Goal: Task Accomplishment & Management: Use online tool/utility

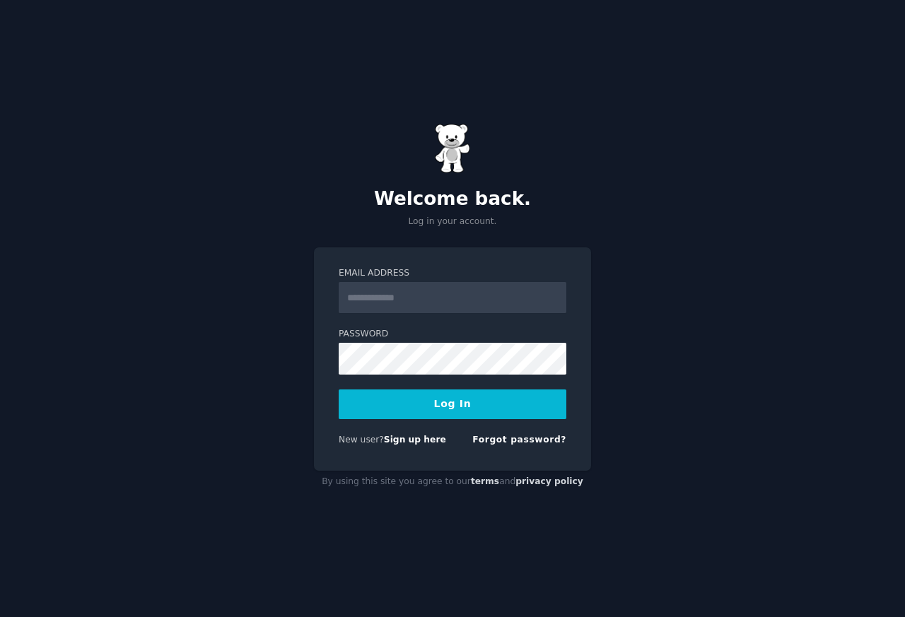
click at [493, 459] on div "Email Address Password Log In New user? Sign up here Forgot password?" at bounding box center [452, 358] width 277 height 223
click at [471, 290] on input "Email Address" at bounding box center [453, 297] width 228 height 31
type input "**********"
click at [339, 389] on button "Log In" at bounding box center [453, 404] width 228 height 30
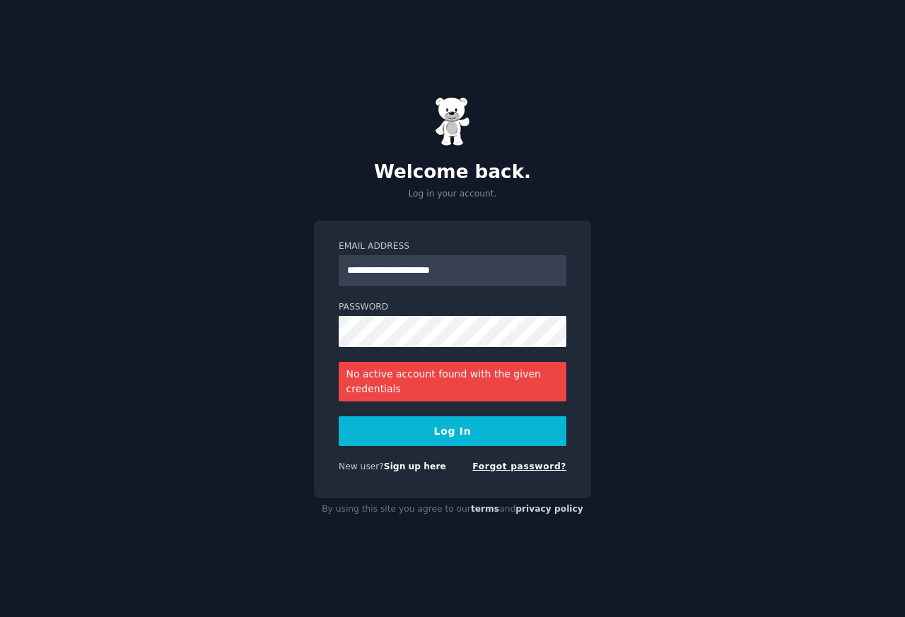
click at [506, 469] on link "Forgot password?" at bounding box center [519, 466] width 94 height 10
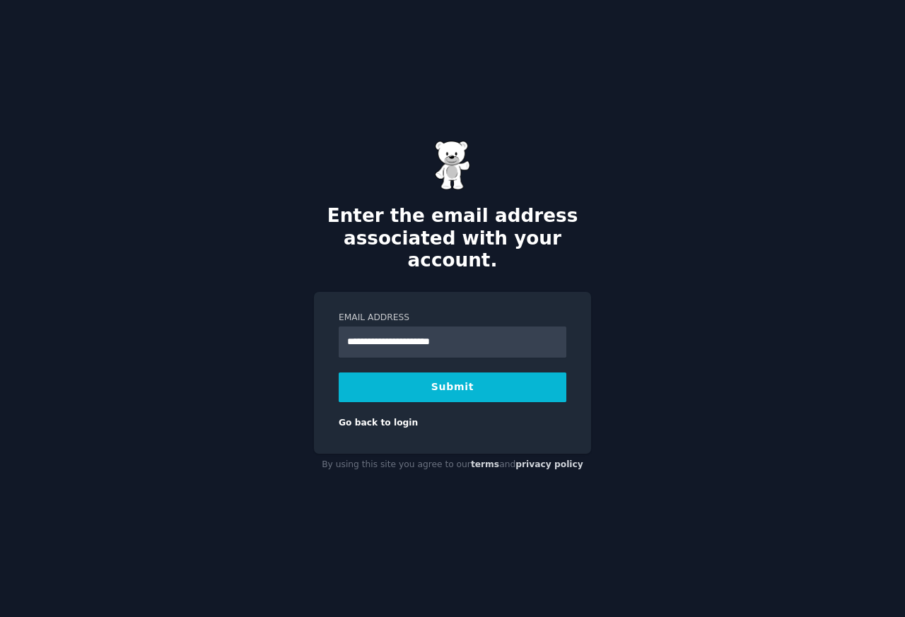
type input "**********"
click at [440, 393] on button "Submit" at bounding box center [453, 387] width 228 height 30
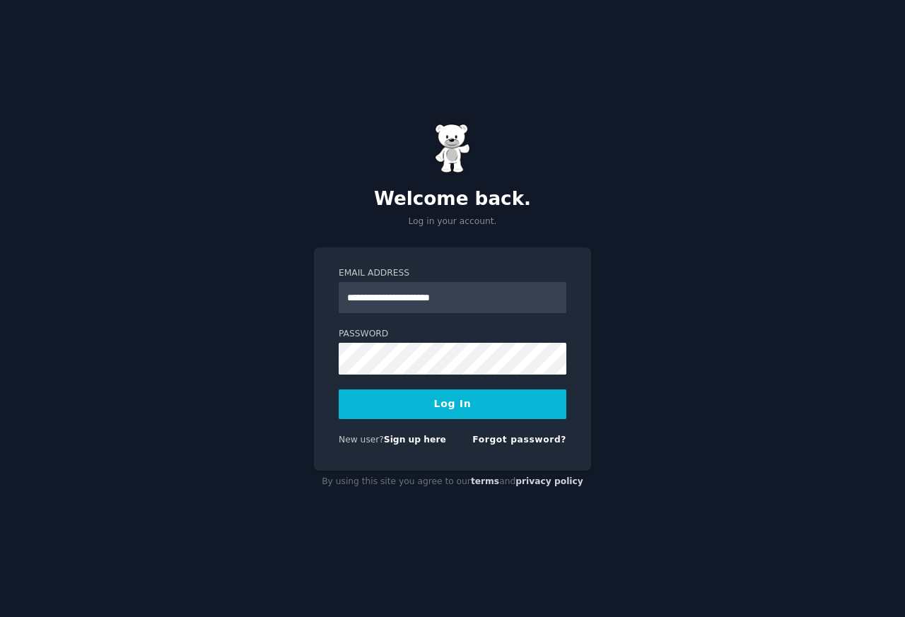
type input "**********"
click at [464, 416] on button "Log In" at bounding box center [453, 404] width 228 height 30
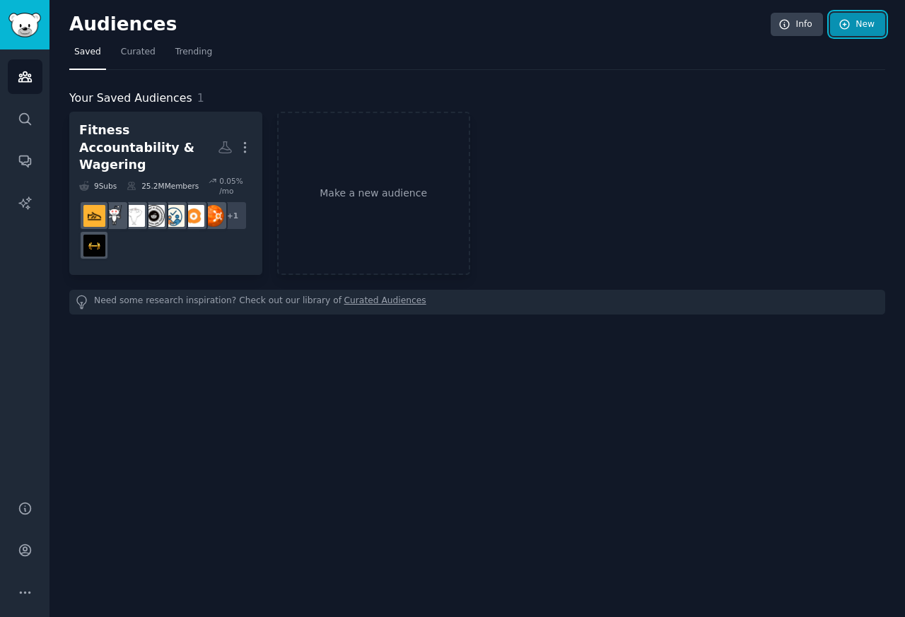
click at [861, 23] on link "New" at bounding box center [857, 25] width 55 height 24
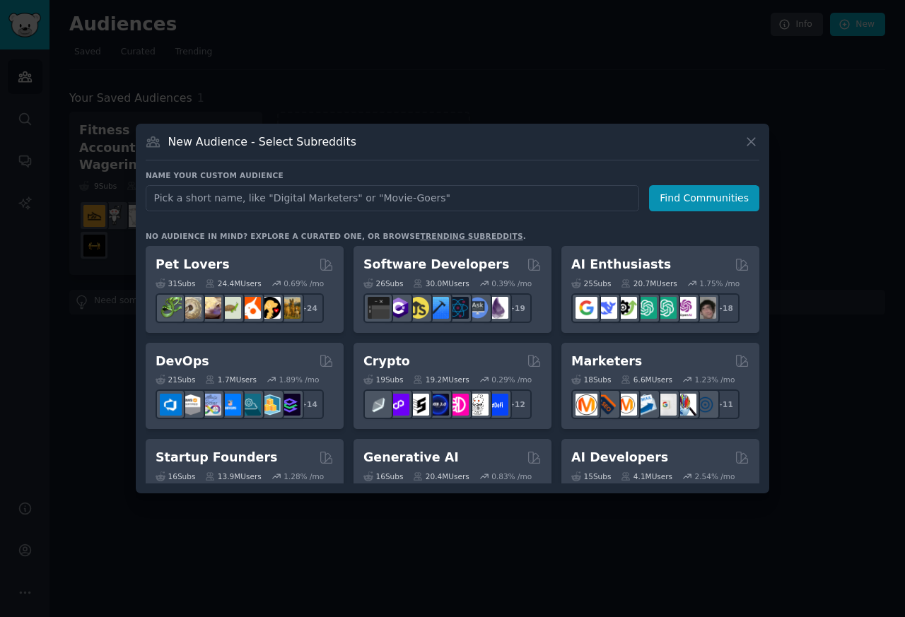
click at [170, 196] on input "text" at bounding box center [392, 198] width 493 height 26
type input "Handpan Wellness & Culture"
click button "Find Communities" at bounding box center [704, 198] width 110 height 26
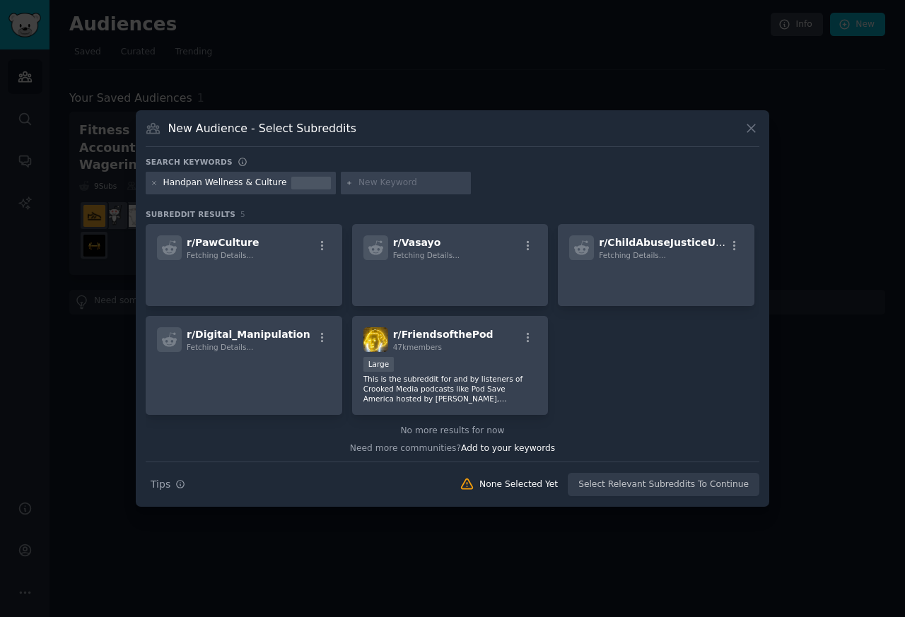
click at [322, 184] on div at bounding box center [311, 183] width 40 height 13
click at [358, 184] on input "text" at bounding box center [411, 183] width 107 height 13
paste input "handpan"
type input "handpan"
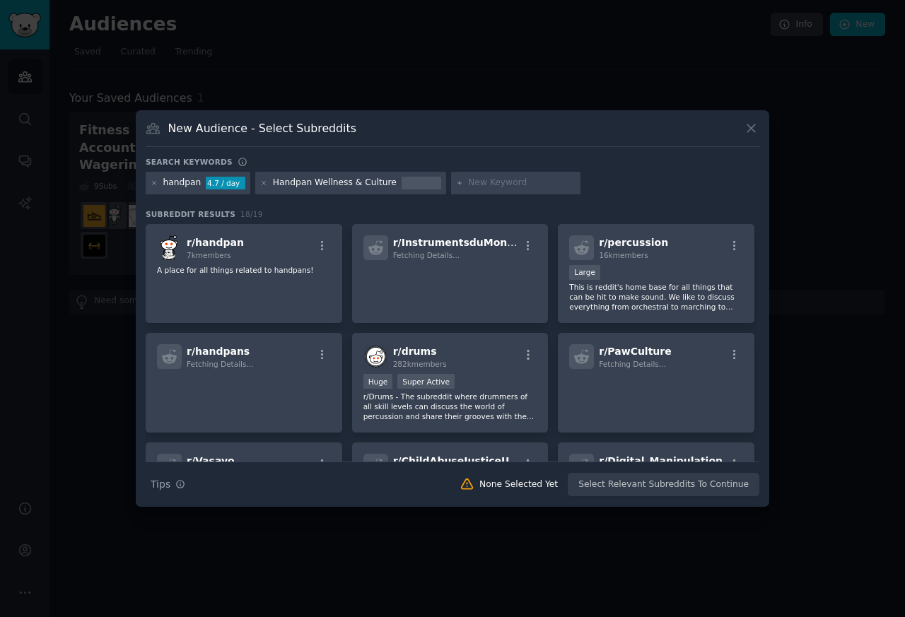
click at [468, 184] on input "text" at bounding box center [521, 183] width 107 height 13
type input "sound healing"
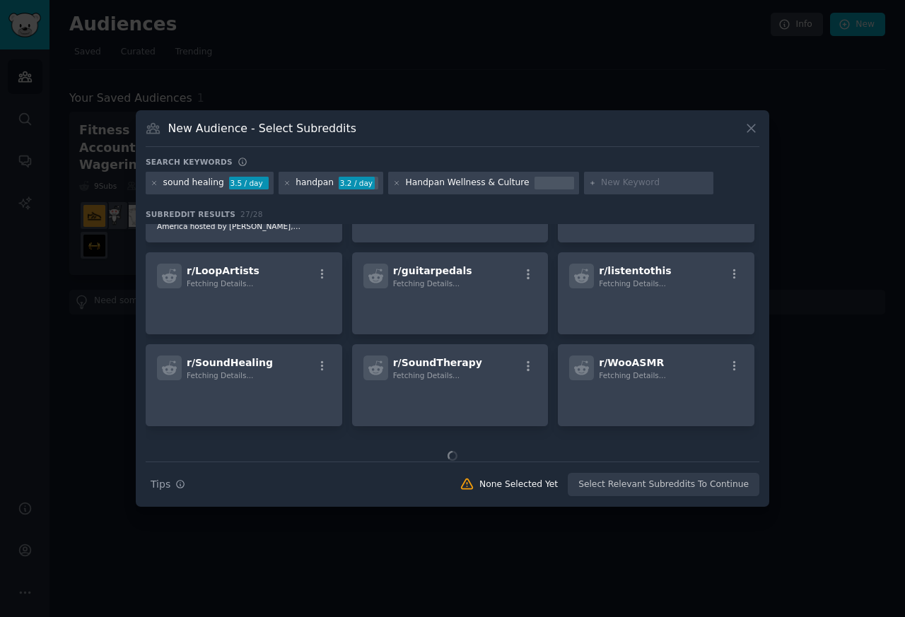
scroll to position [396, 0]
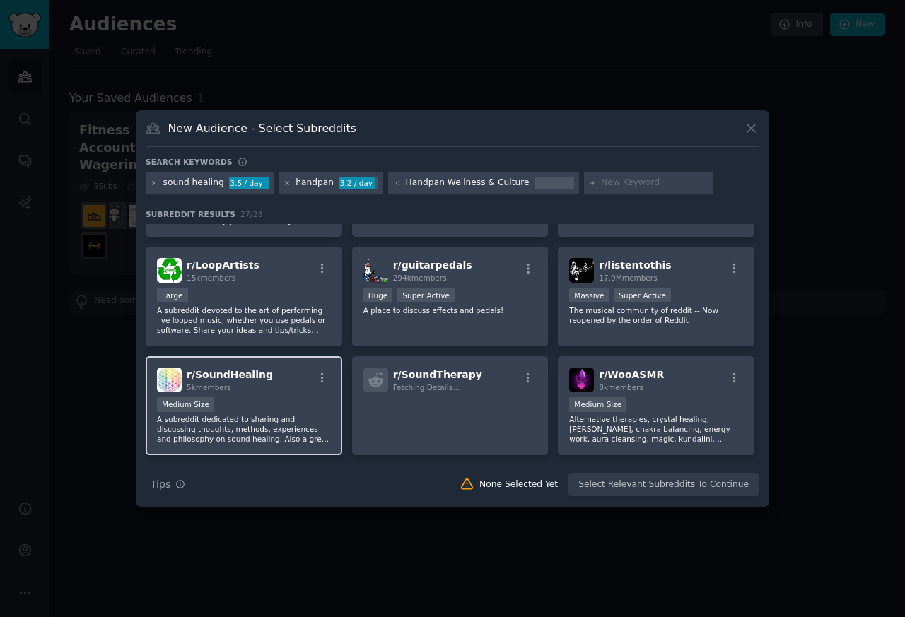
click at [199, 383] on span "5k members" at bounding box center [209, 387] width 45 height 8
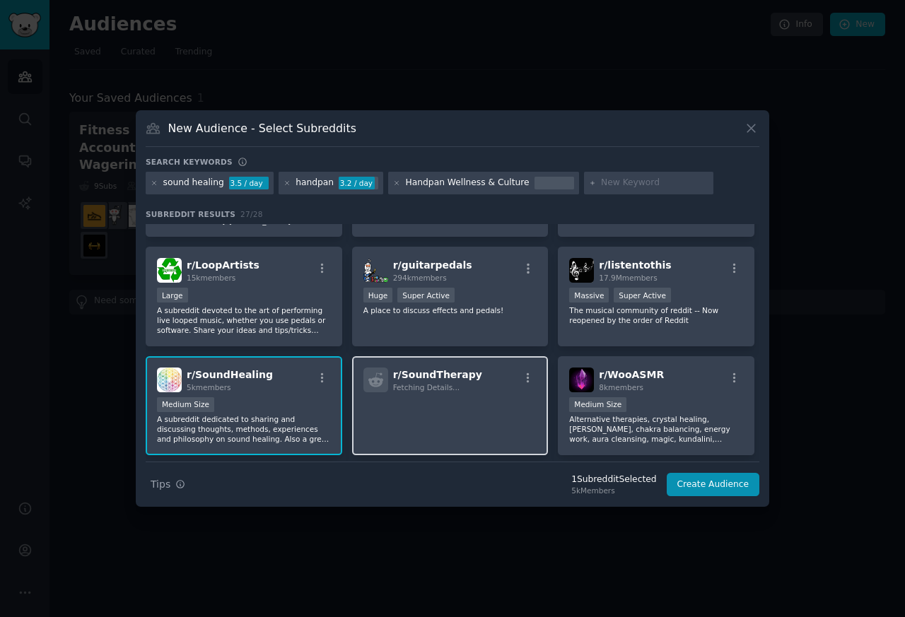
click at [415, 383] on span "Fetching Details..." at bounding box center [426, 387] width 66 height 8
click at [404, 397] on p at bounding box center [450, 412] width 174 height 30
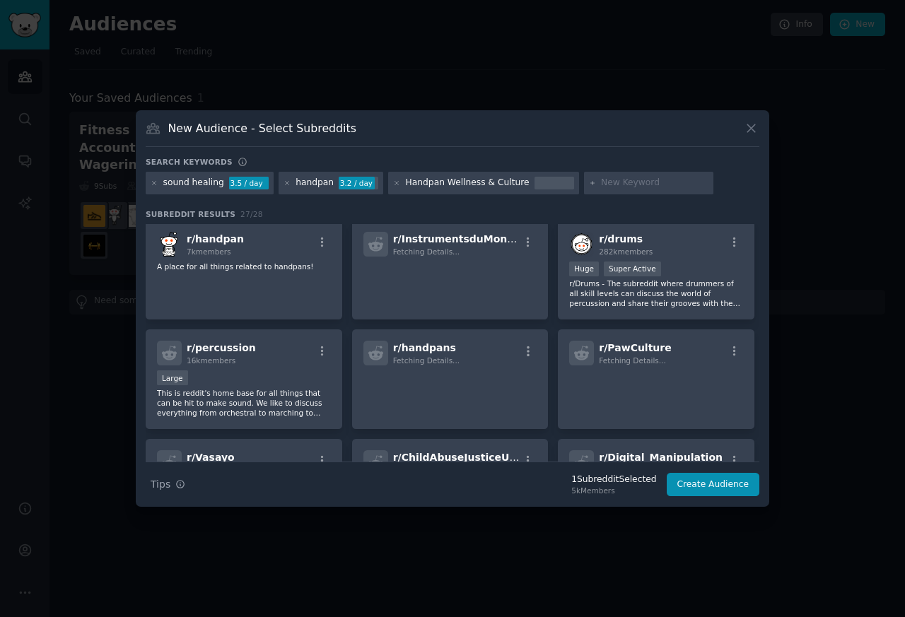
scroll to position [0, 0]
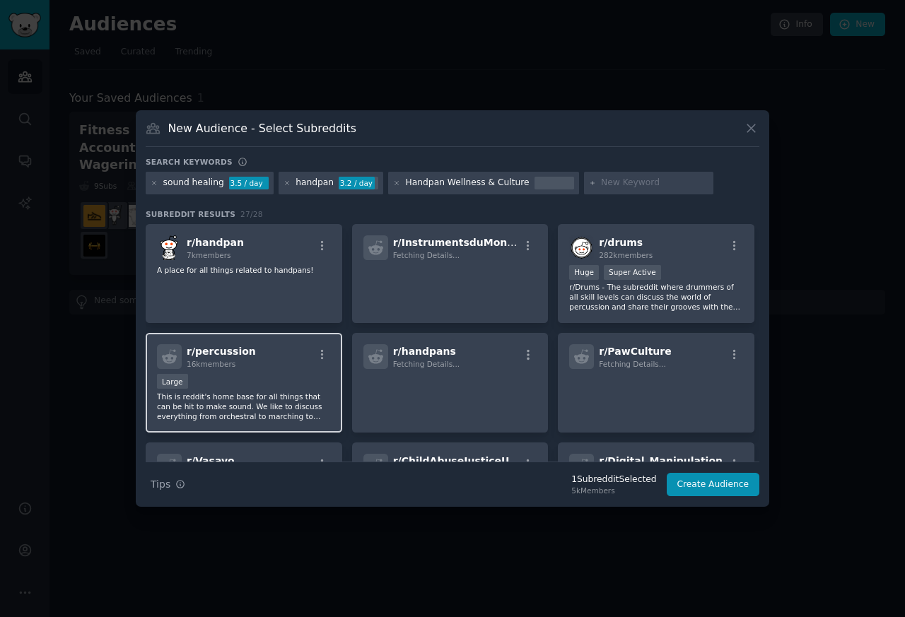
click at [202, 247] on span "r/ handpan" at bounding box center [215, 242] width 57 height 11
click at [400, 355] on span "r/ handpans" at bounding box center [424, 351] width 63 height 11
click at [189, 360] on span "16k members" at bounding box center [211, 364] width 49 height 8
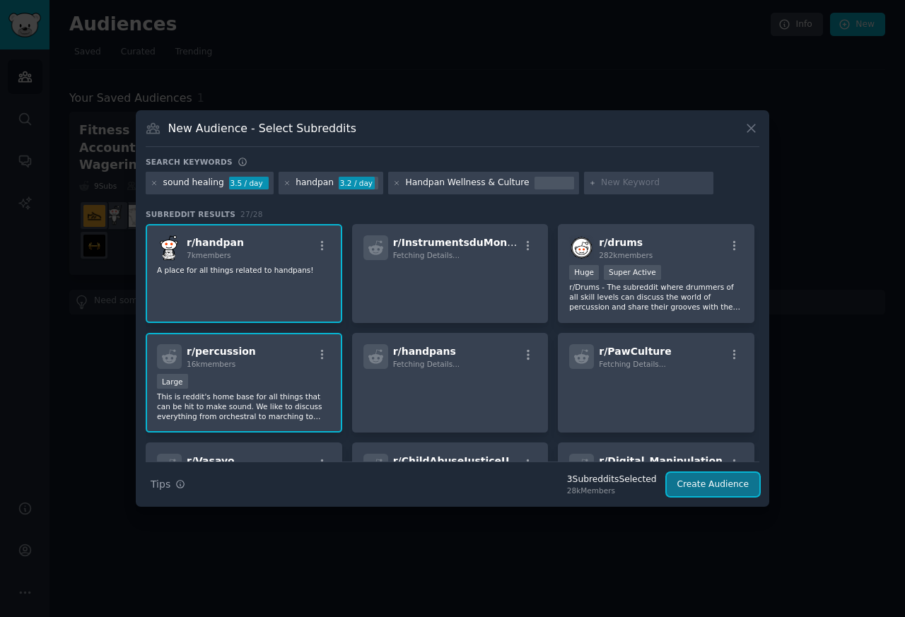
click at [716, 484] on button "Create Audience" at bounding box center [712, 485] width 93 height 24
